Goal: Navigation & Orientation: Find specific page/section

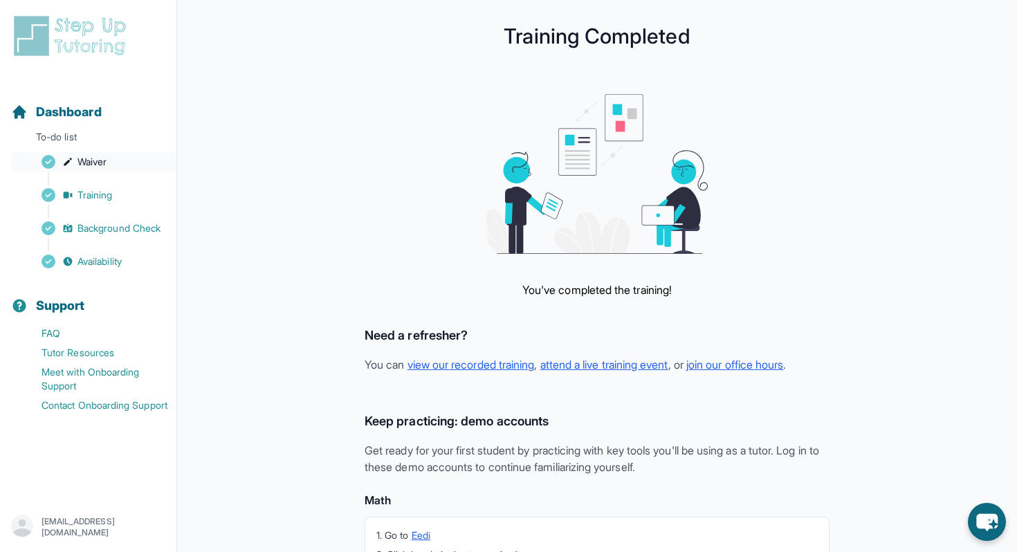
click at [99, 163] on span "Waiver" at bounding box center [92, 162] width 29 height 14
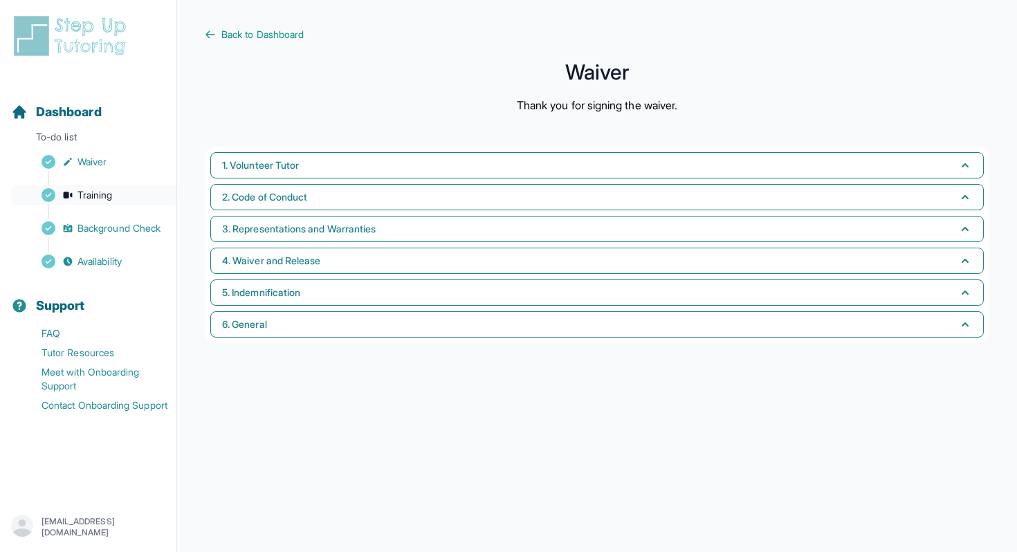
click at [106, 191] on span "Training" at bounding box center [95, 195] width 35 height 14
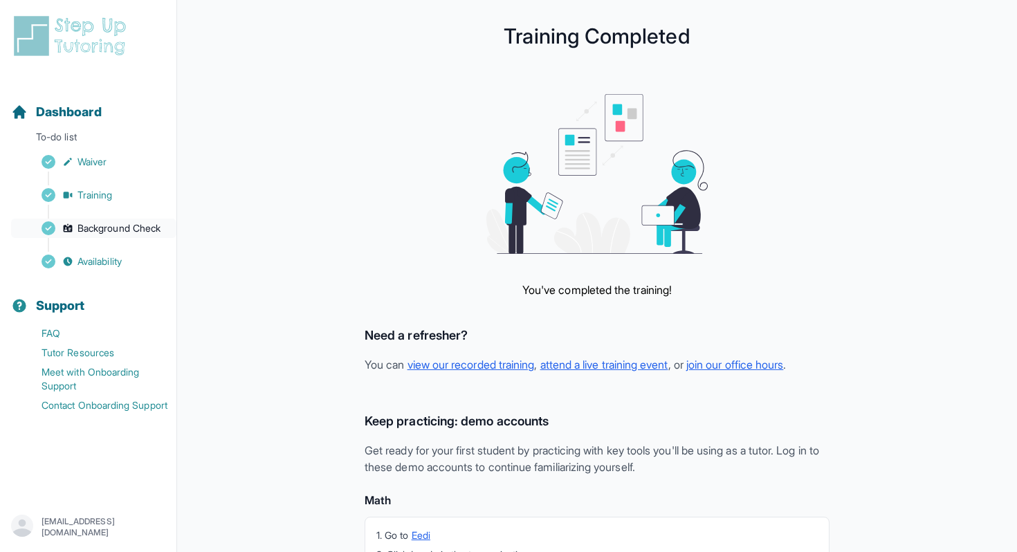
click at [122, 228] on span "Background Check" at bounding box center [119, 228] width 83 height 14
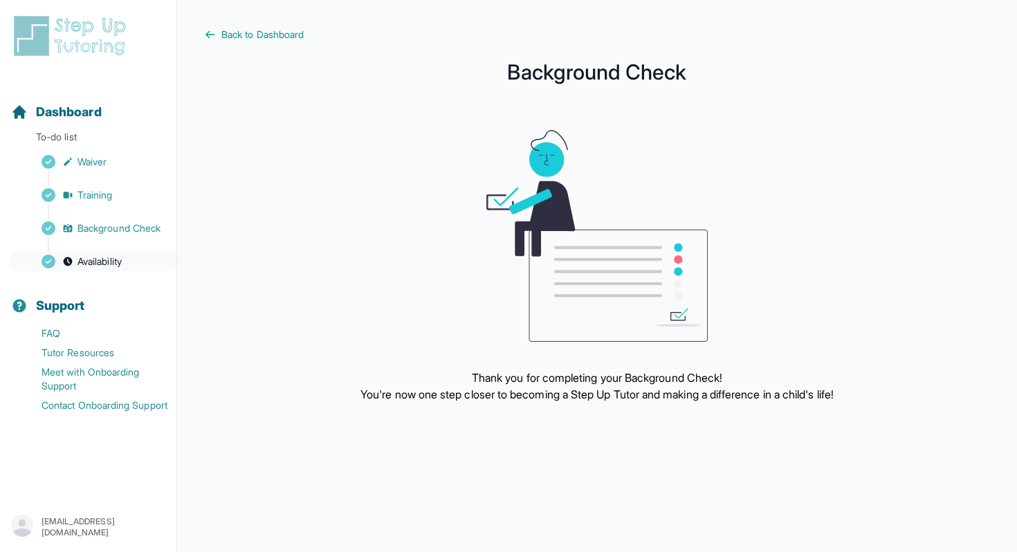
click at [100, 266] on span "Availability" at bounding box center [100, 262] width 44 height 14
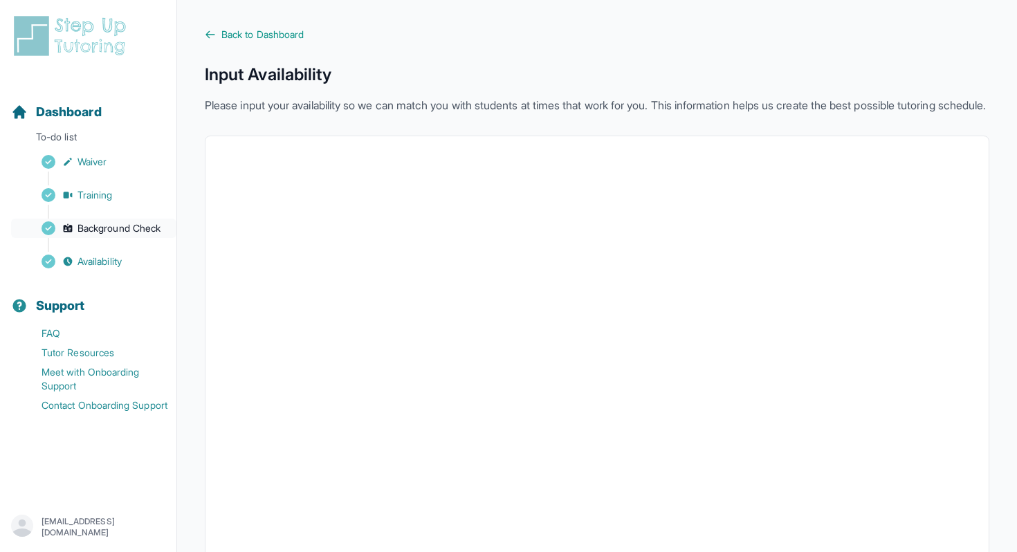
click at [114, 233] on span "Background Check" at bounding box center [119, 228] width 83 height 14
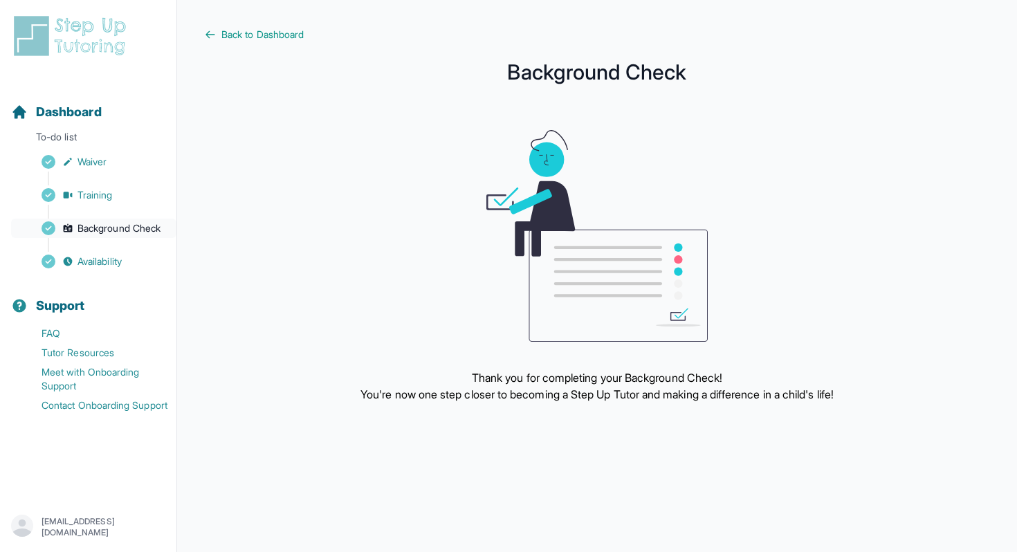
click at [97, 228] on span "Background Check" at bounding box center [119, 228] width 83 height 14
click at [93, 261] on span "Availability" at bounding box center [100, 262] width 44 height 14
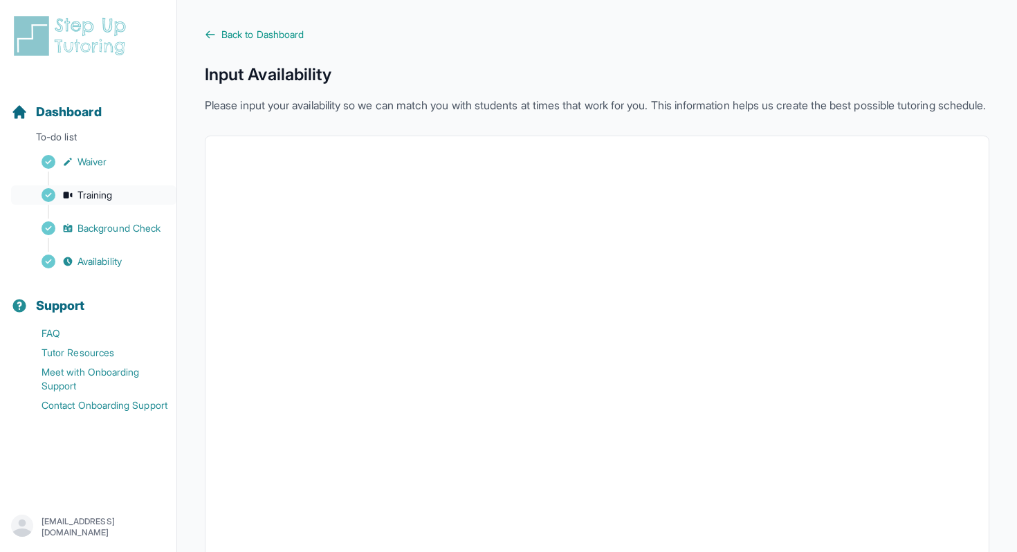
click at [95, 188] on span "Training" at bounding box center [95, 195] width 35 height 14
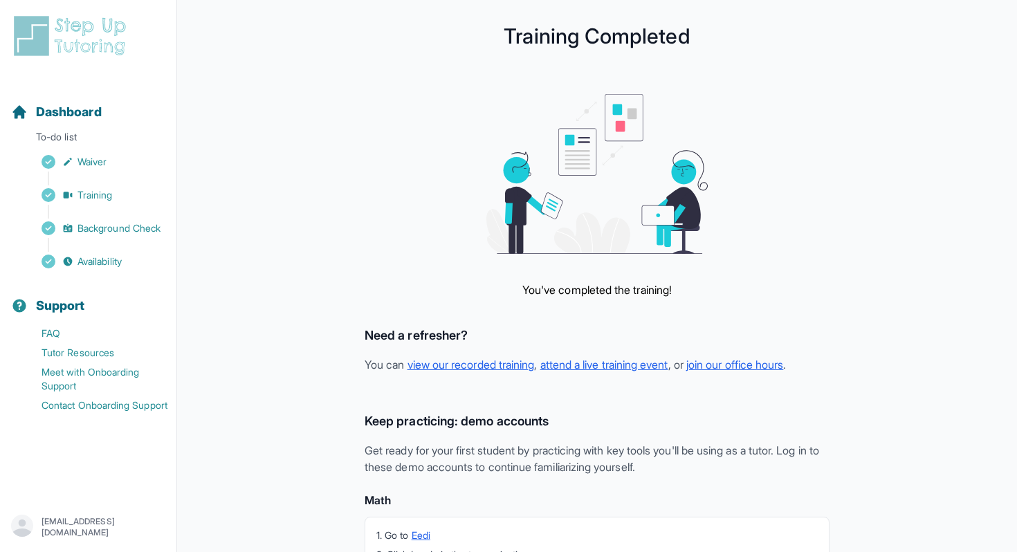
click at [52, 272] on nav "Dashboard To-do list Waiver Training Background Check Availability Support FAQ …" at bounding box center [88, 286] width 176 height 412
click at [78, 262] on span "Availability" at bounding box center [100, 262] width 44 height 14
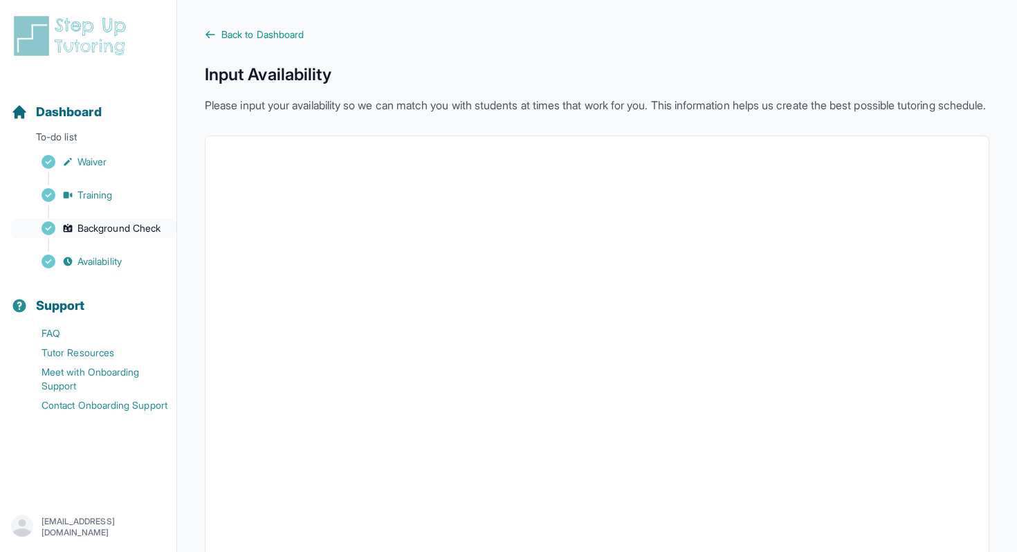
click at [100, 233] on span "Background Check" at bounding box center [119, 228] width 83 height 14
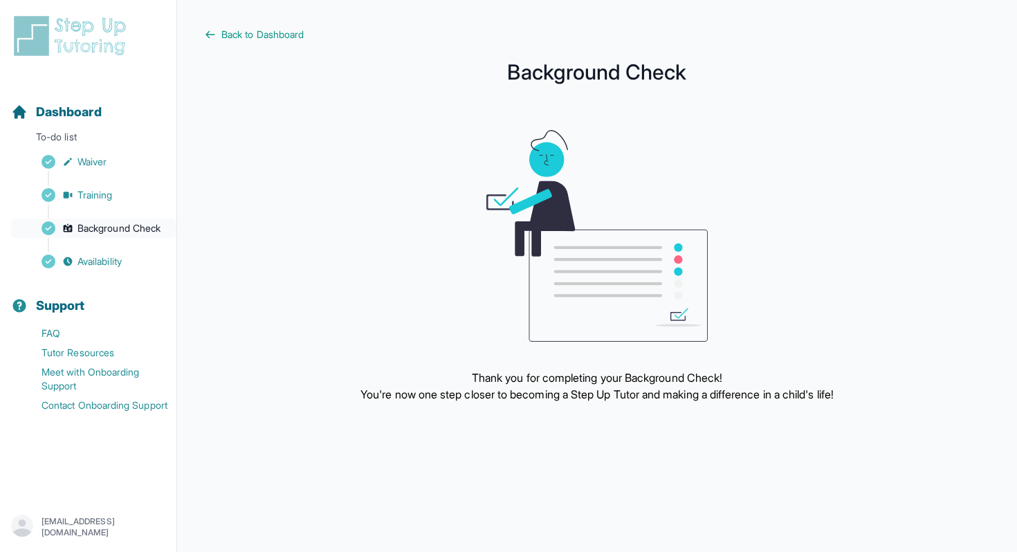
click at [77, 228] on link "Background Check" at bounding box center [93, 228] width 165 height 19
click at [118, 230] on span "Background Check" at bounding box center [119, 228] width 83 height 14
click at [78, 192] on span "Training" at bounding box center [95, 195] width 35 height 14
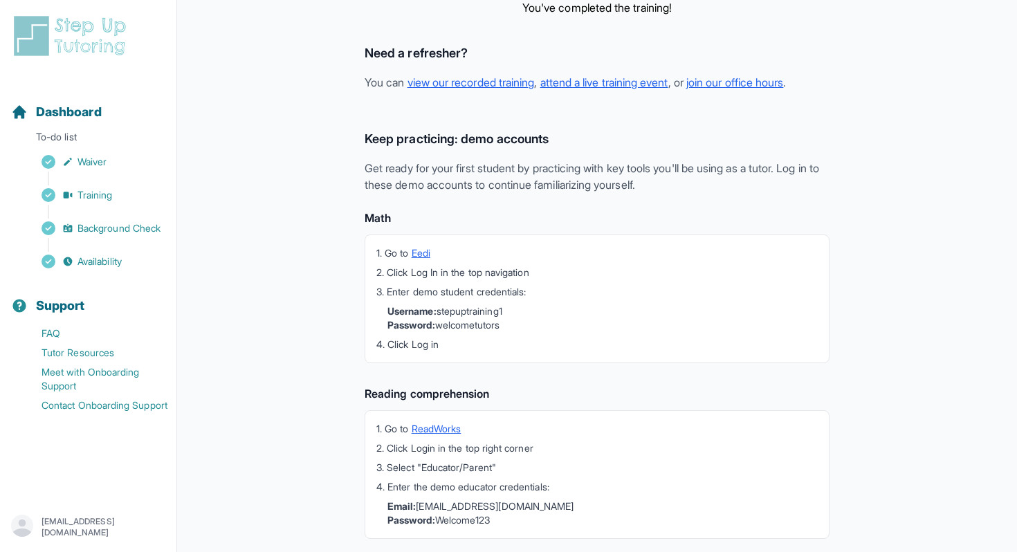
scroll to position [319, 0]
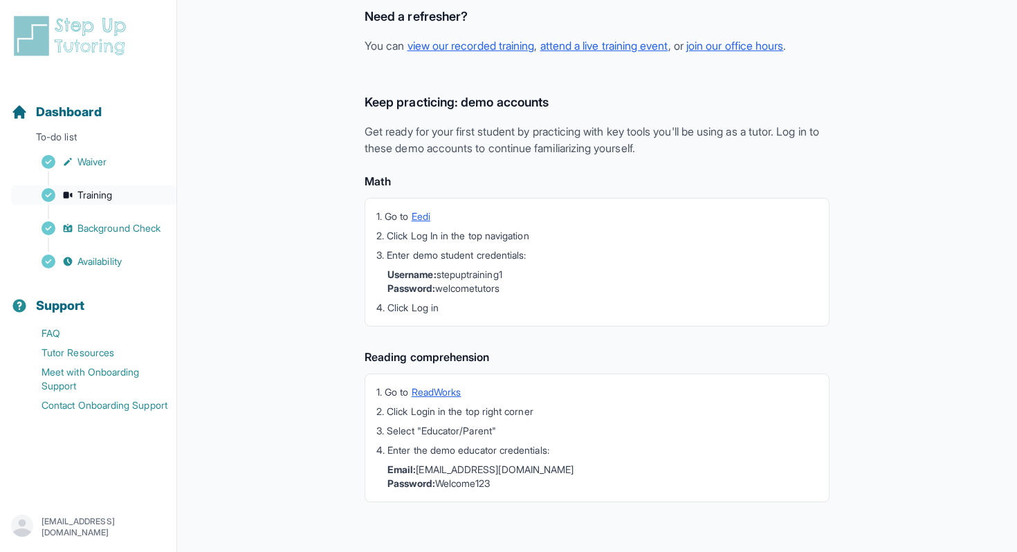
click at [112, 199] on span "Training" at bounding box center [95, 195] width 35 height 14
click at [98, 237] on link "Background Check" at bounding box center [93, 228] width 165 height 19
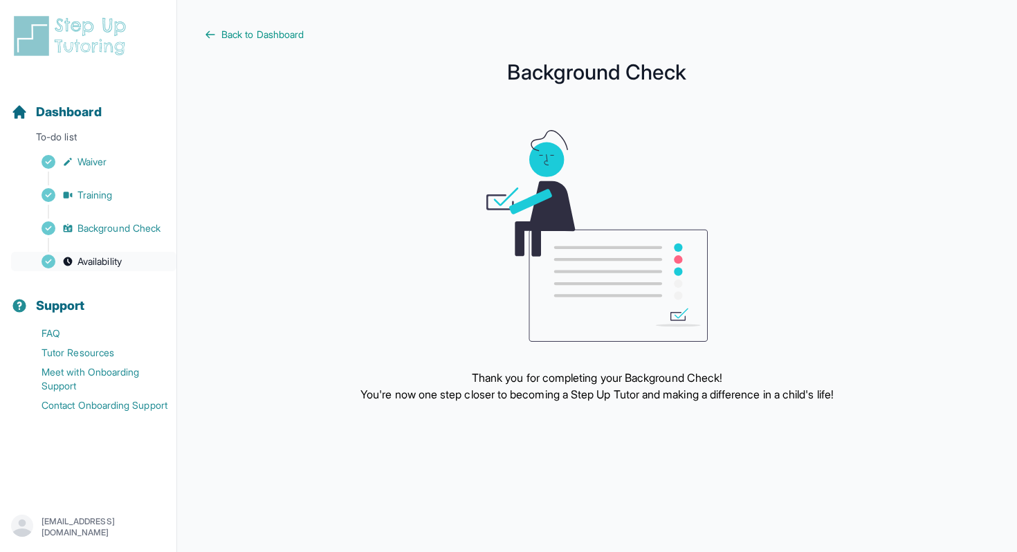
click at [96, 256] on span "Availability" at bounding box center [100, 262] width 44 height 14
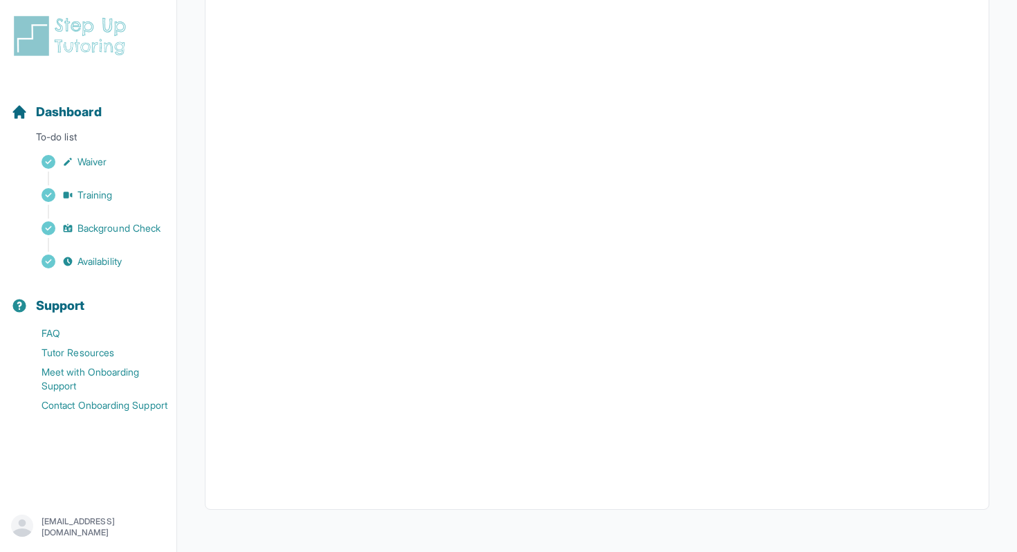
scroll to position [226, 0]
